Goal: Task Accomplishment & Management: Understand process/instructions

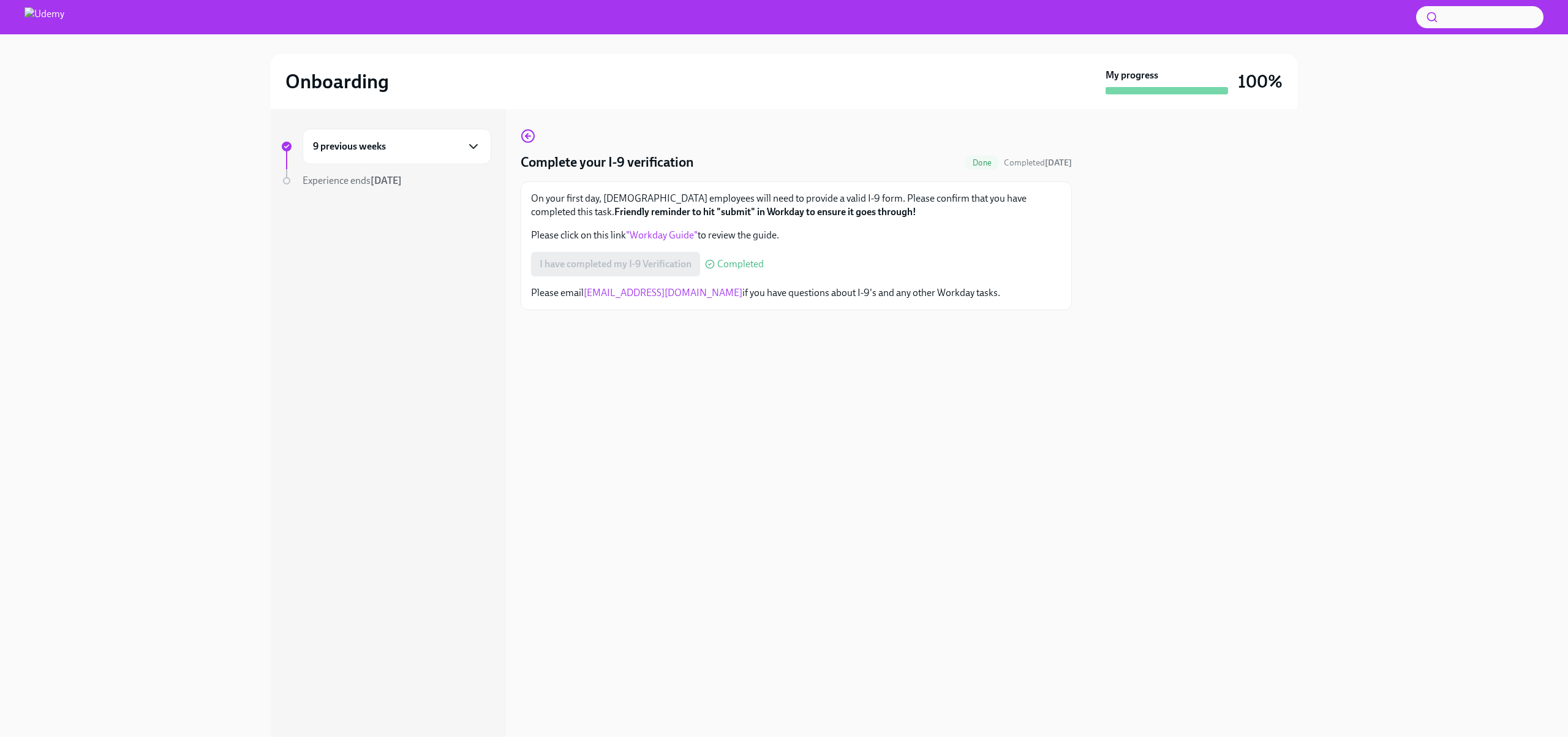
click at [476, 148] on icon "button" at bounding box center [474, 147] width 15 height 15
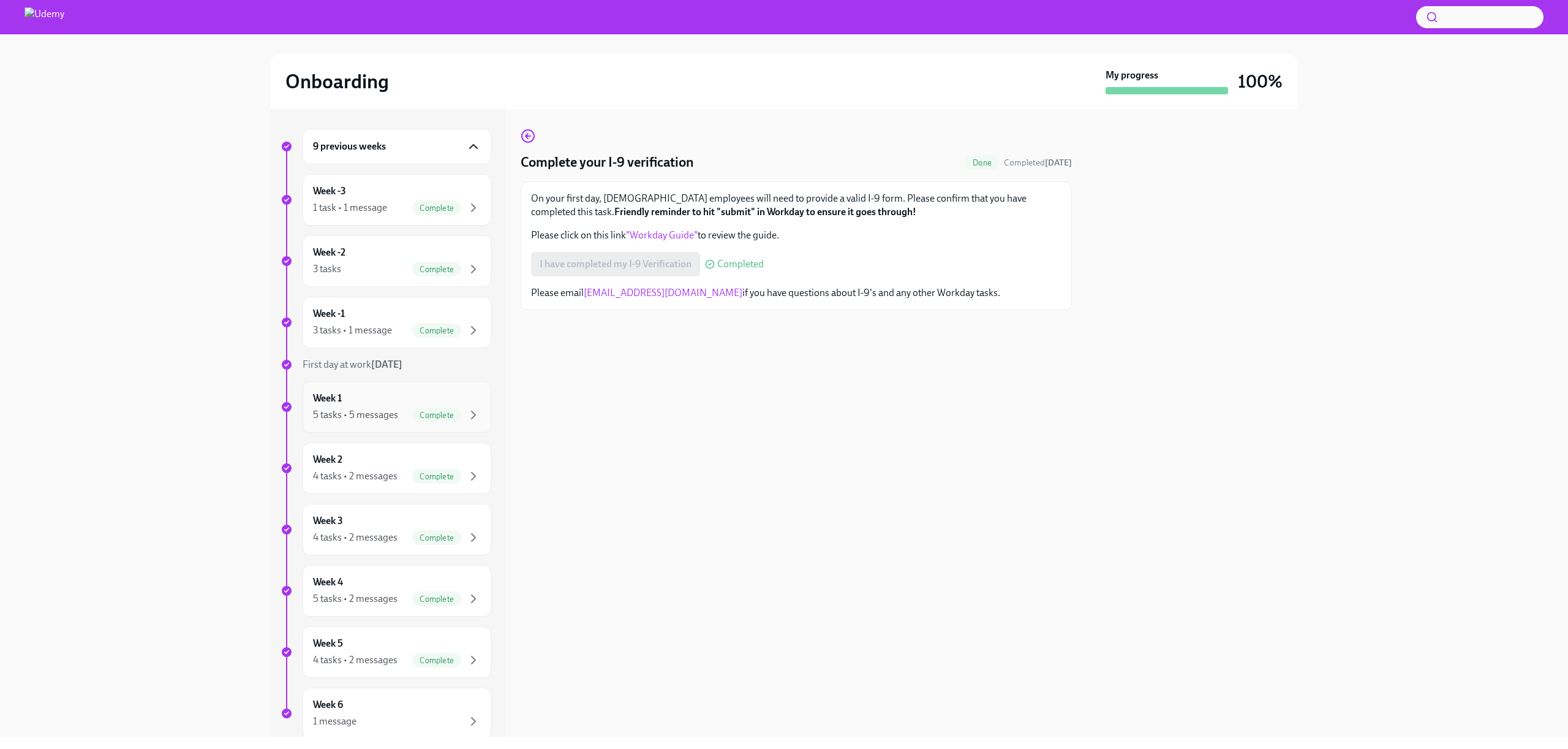
scroll to position [75, 0]
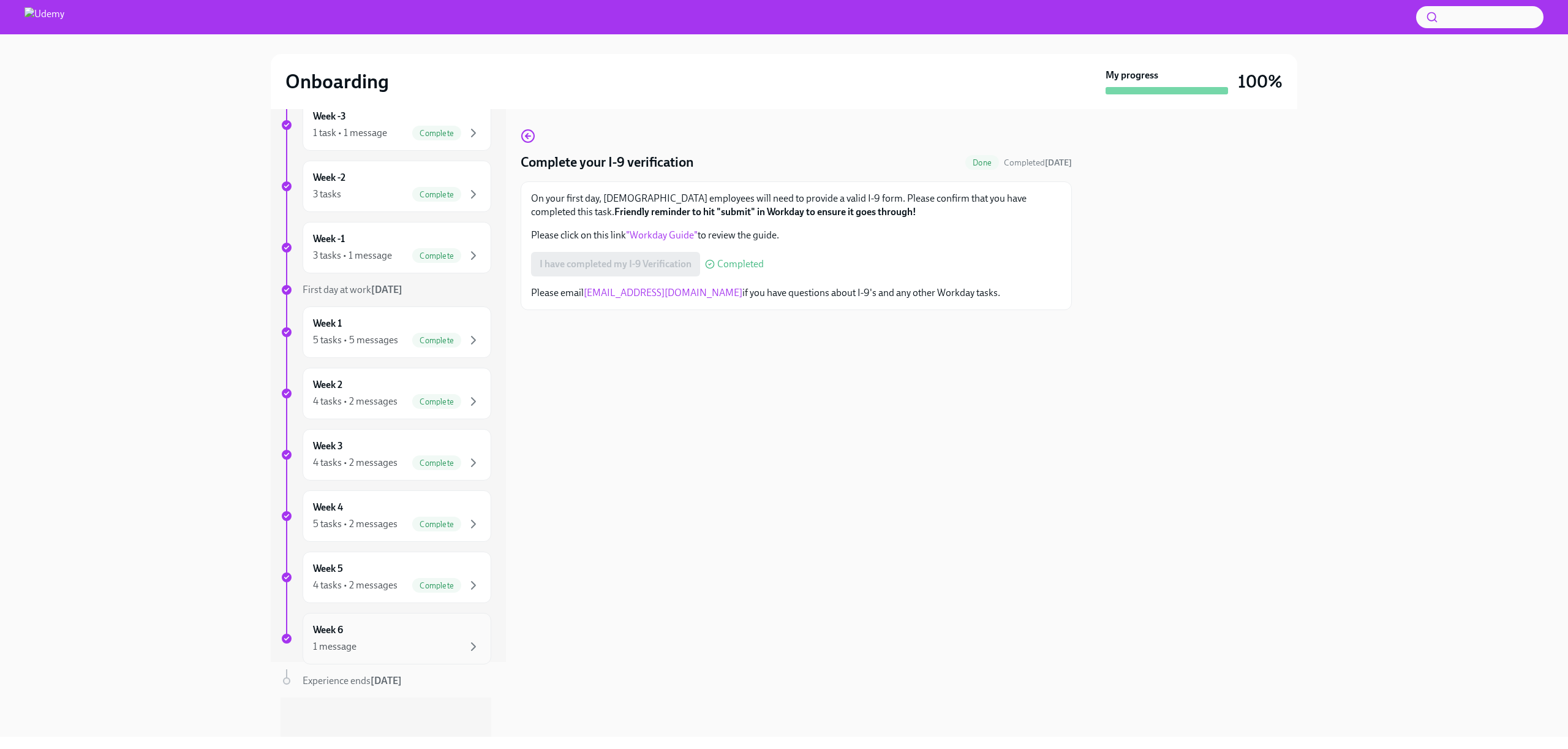
click at [346, 642] on div "1 message" at bounding box center [334, 646] width 43 height 13
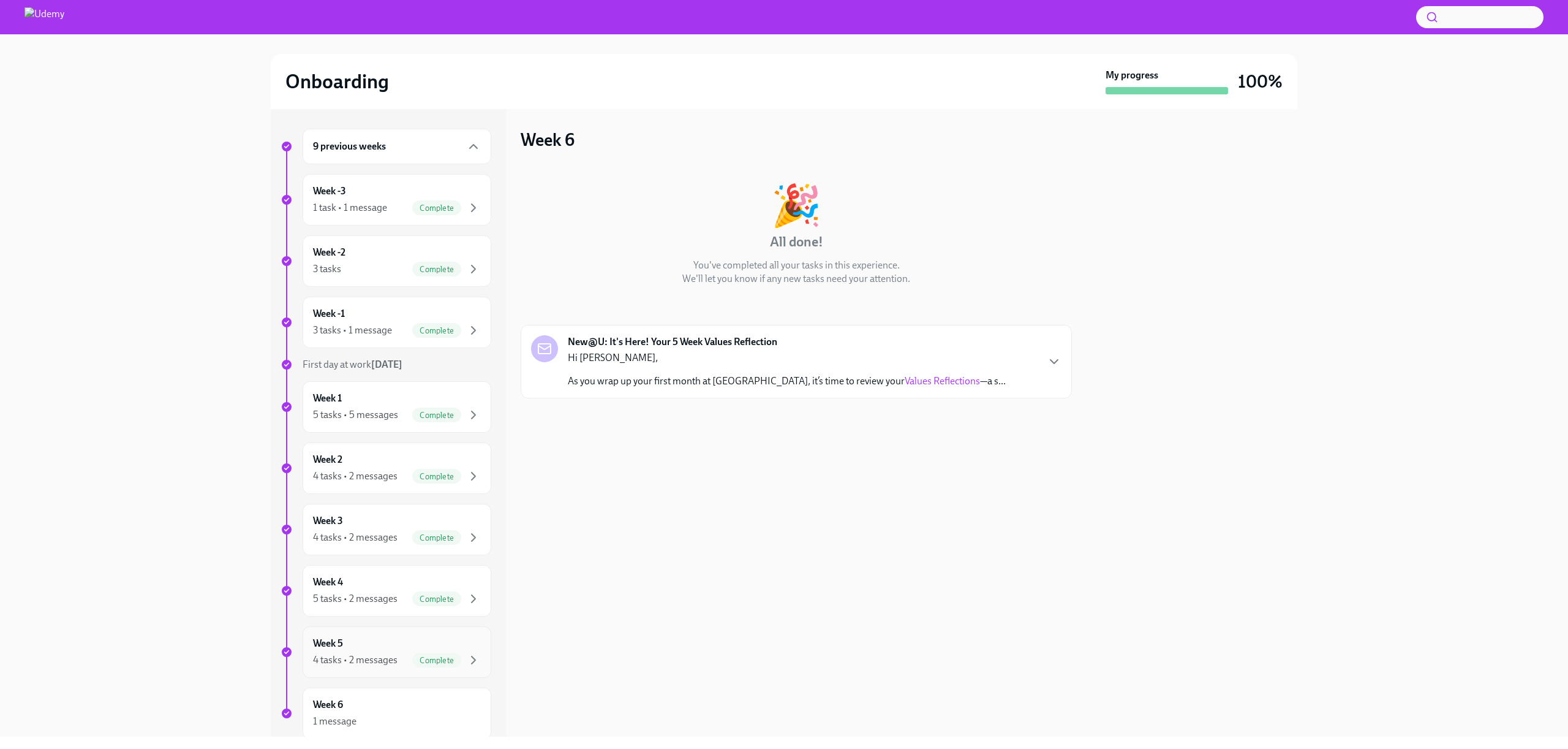
click at [359, 650] on div "Week 5 4 tasks • 2 messages Complete" at bounding box center [396, 652] width 168 height 31
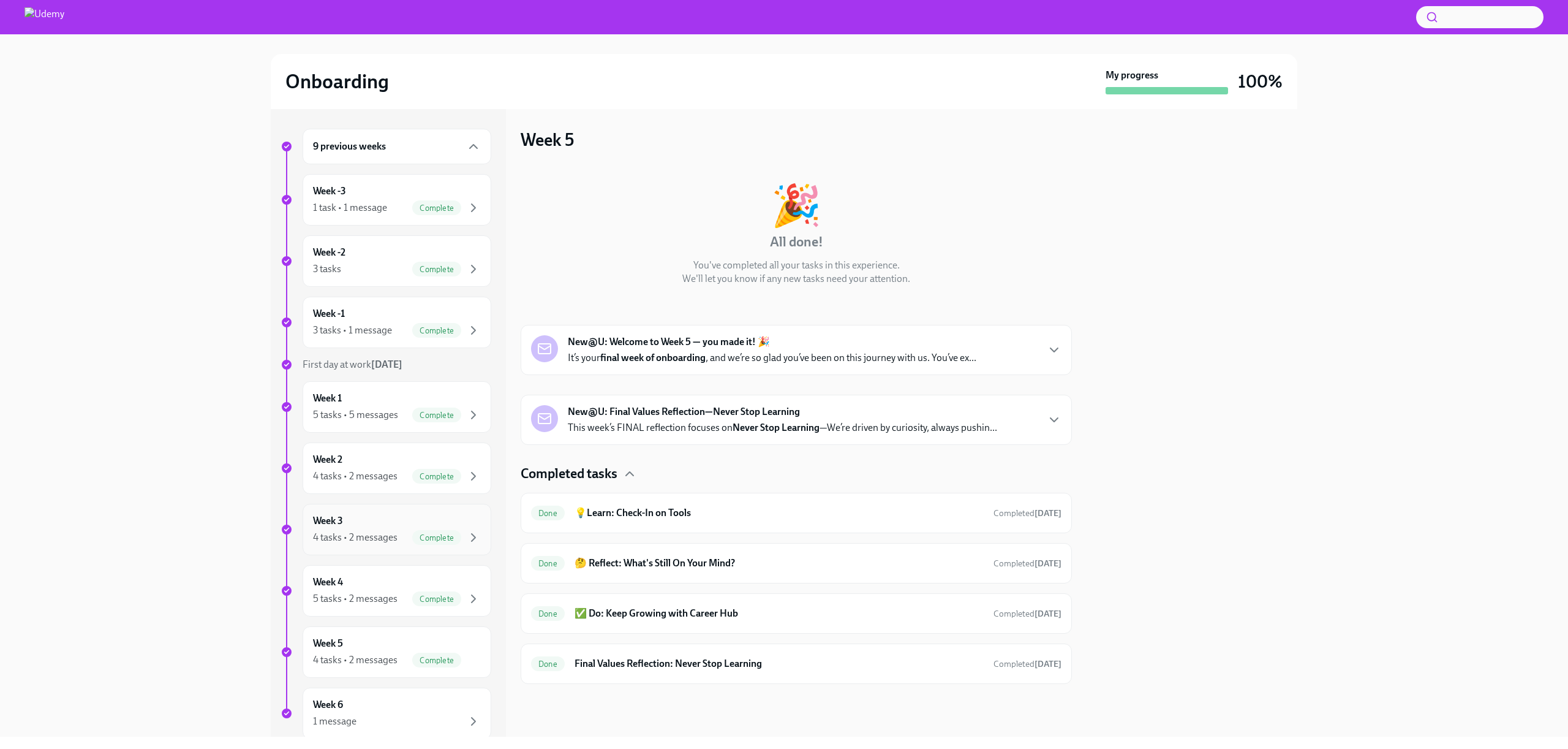
click at [374, 533] on div "4 tasks • 2 messages" at bounding box center [355, 537] width 84 height 13
click at [713, 509] on h6 "💡Learn: AI at [GEOGRAPHIC_DATA]" at bounding box center [779, 513] width 409 height 13
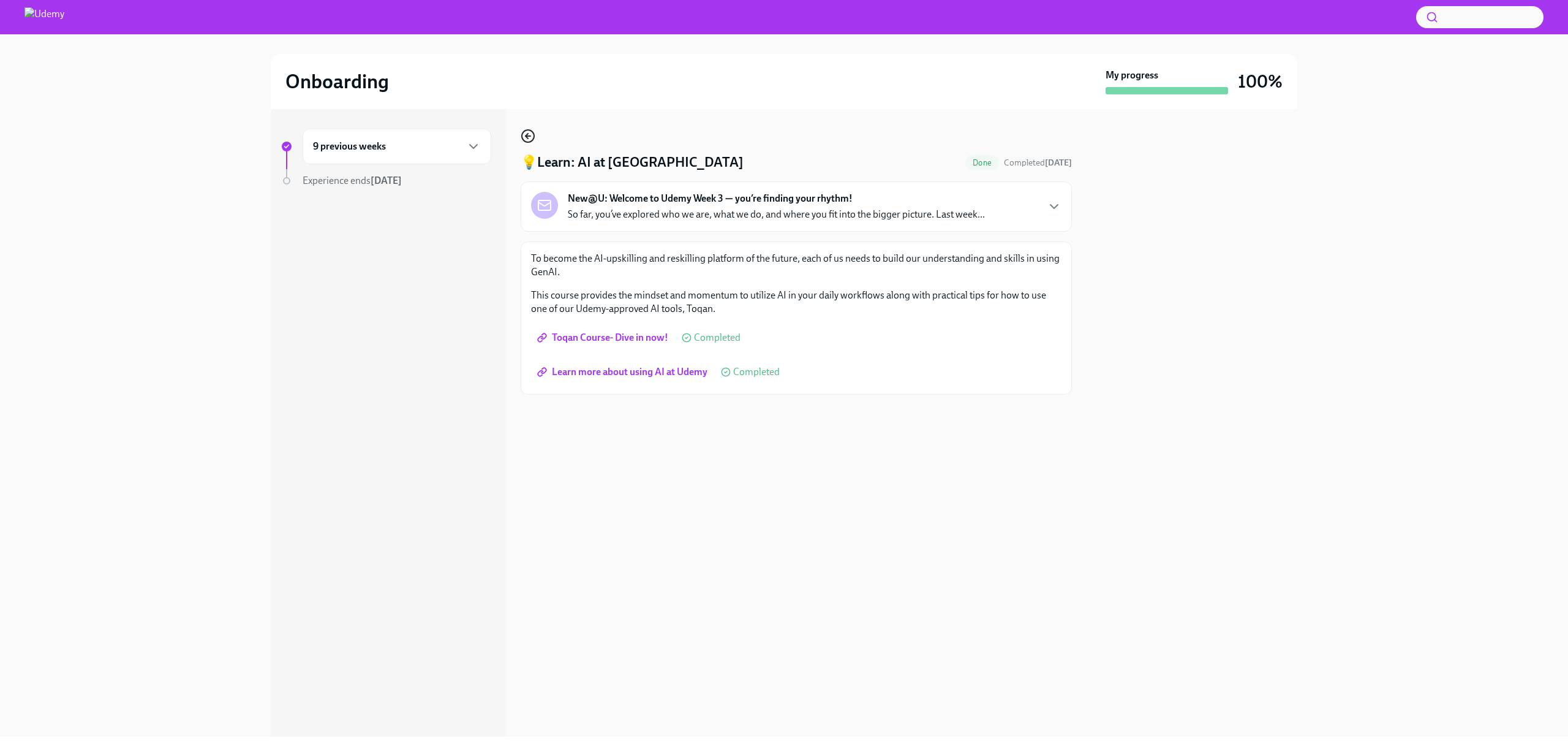
click at [527, 137] on icon "button" at bounding box center [526, 136] width 3 height 5
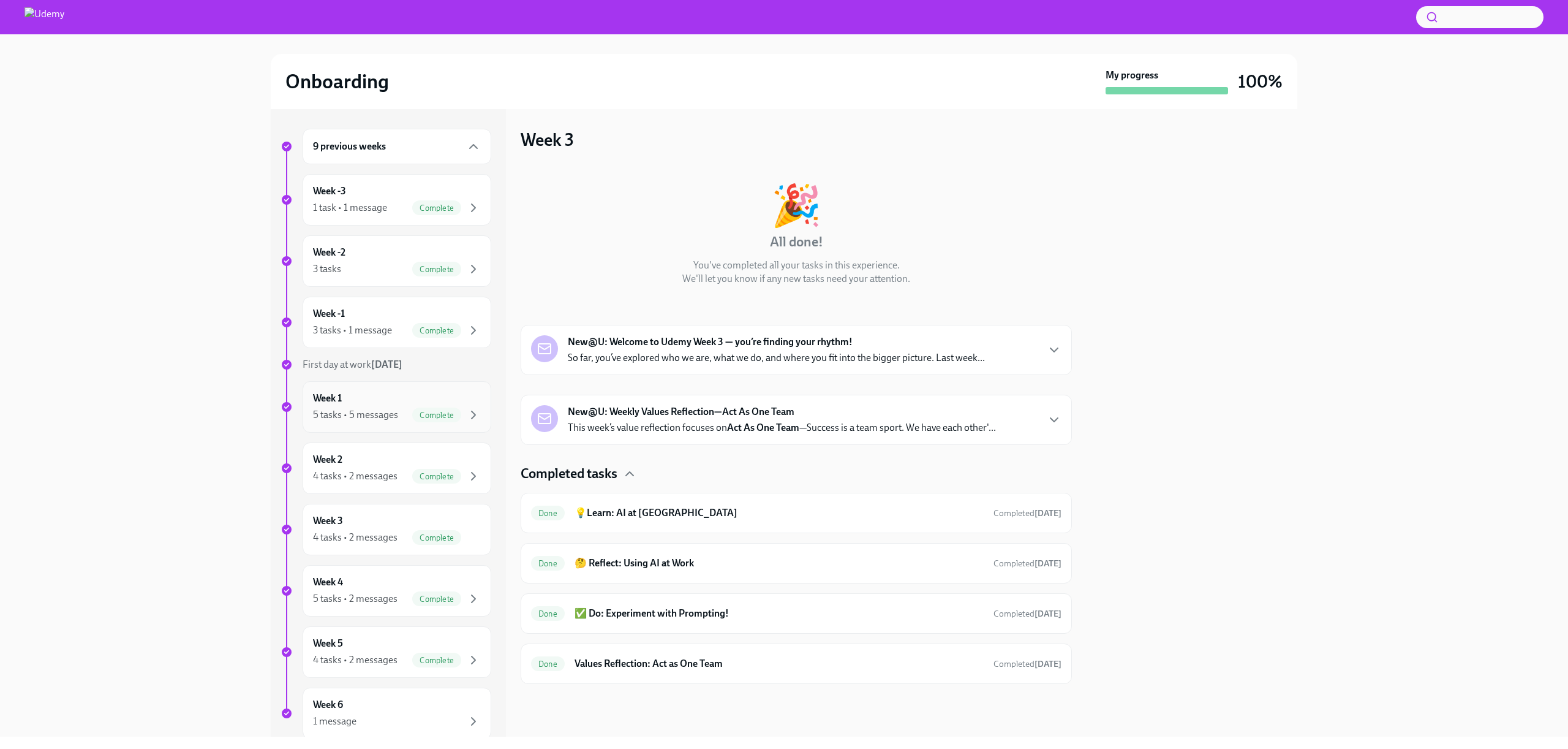
click at [375, 404] on div "Week 1 5 tasks • 5 messages Complete" at bounding box center [396, 406] width 168 height 31
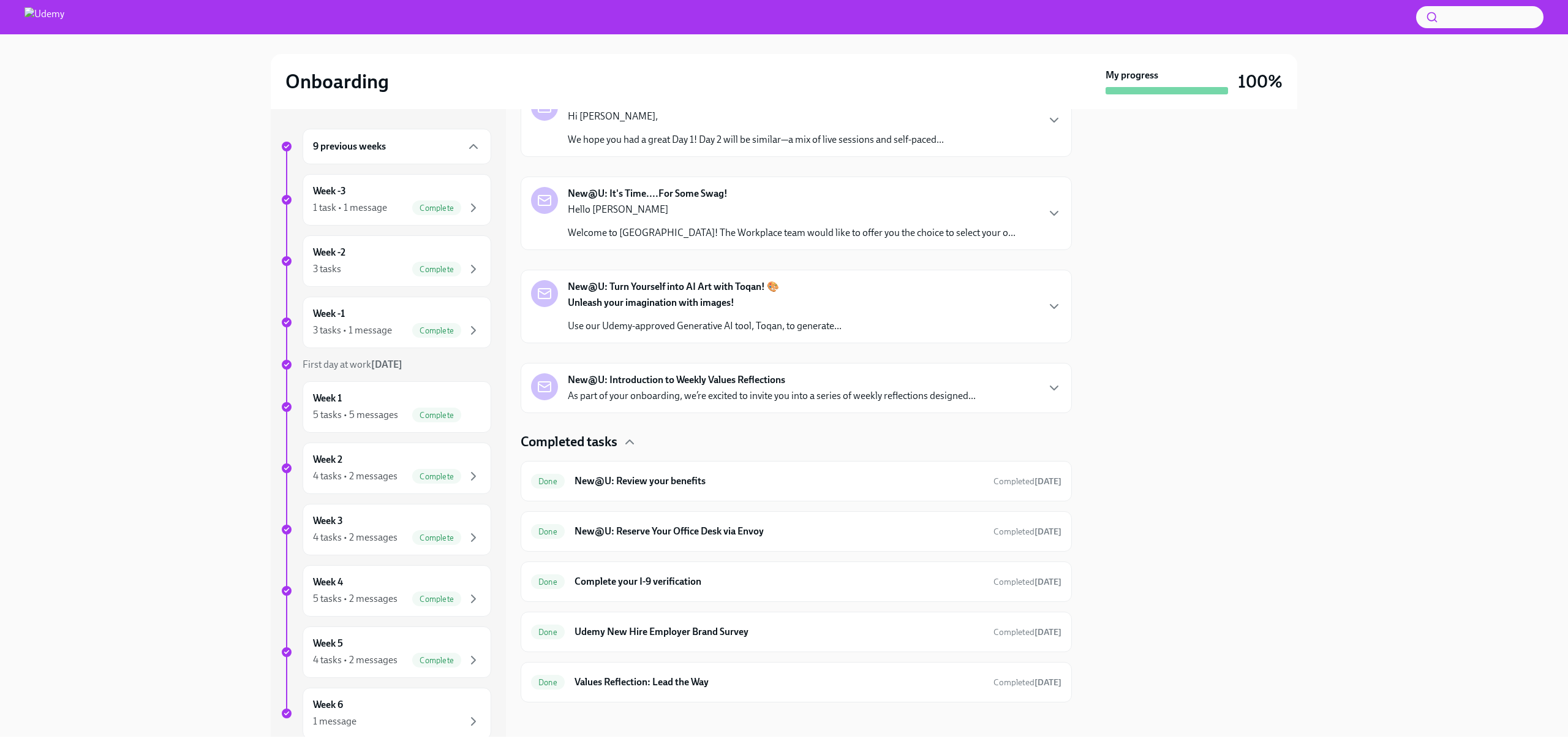
scroll to position [316, 0]
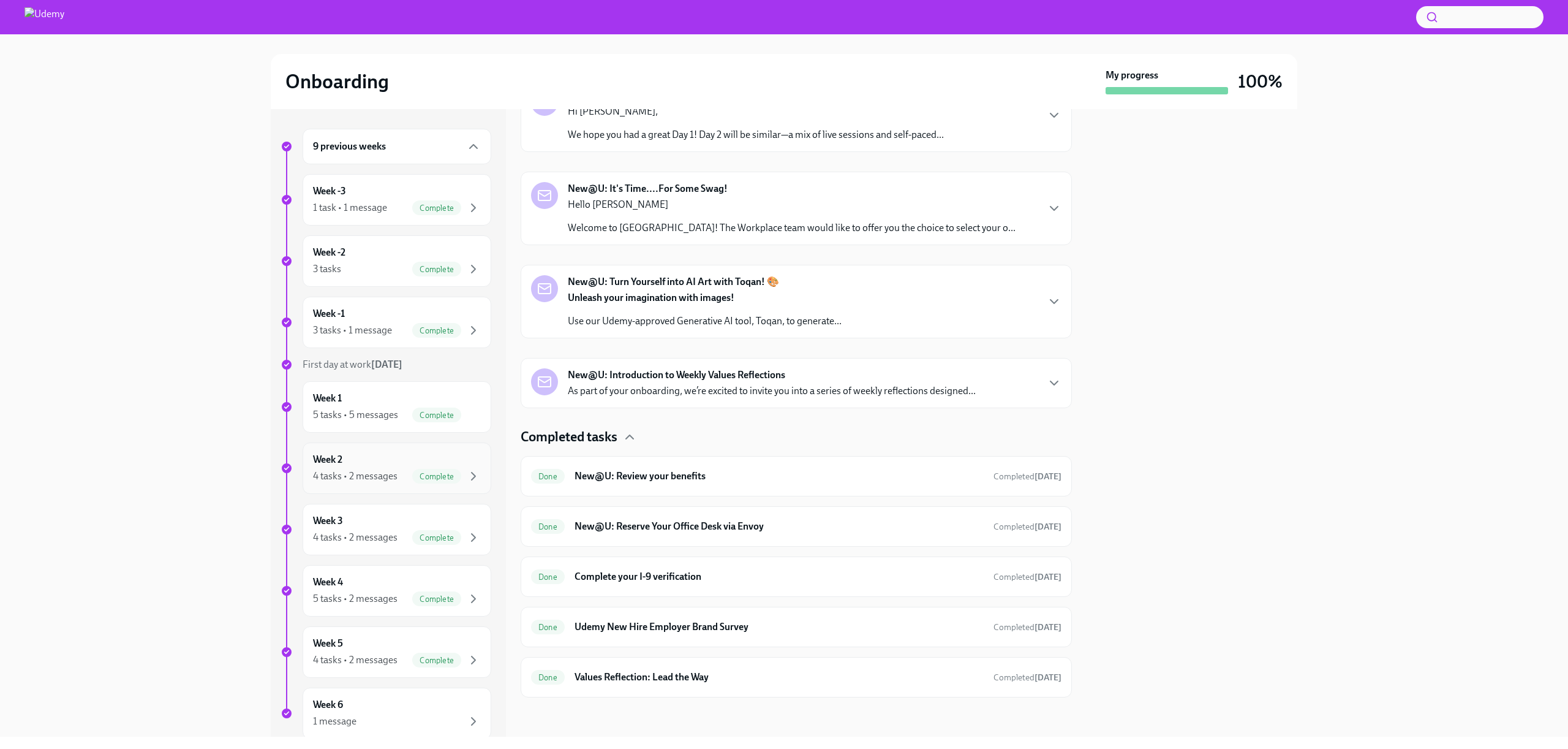
click at [377, 466] on div "Week 2 4 tasks • 2 messages Complete" at bounding box center [396, 468] width 168 height 31
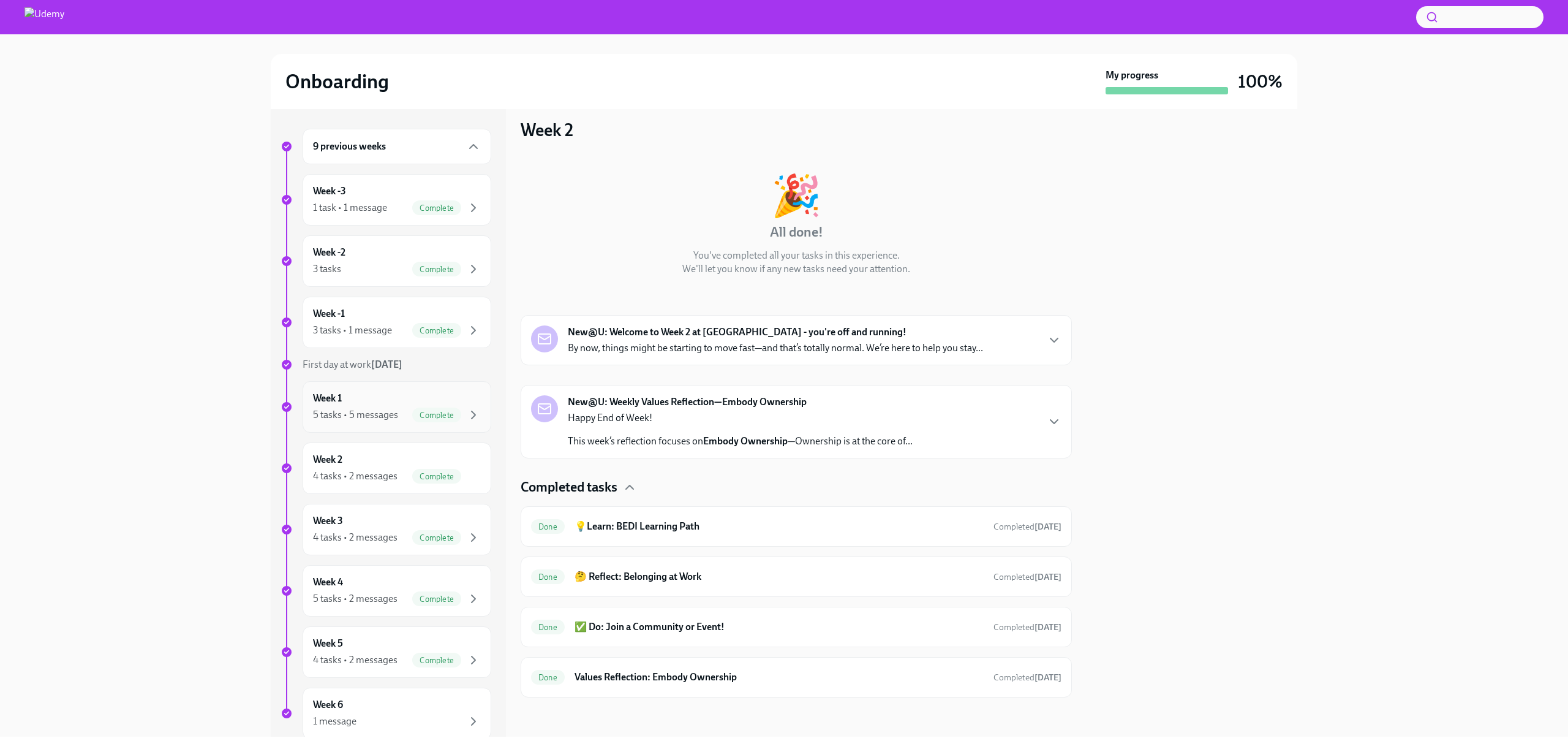
scroll to position [75, 0]
